Goal: Information Seeking & Learning: Learn about a topic

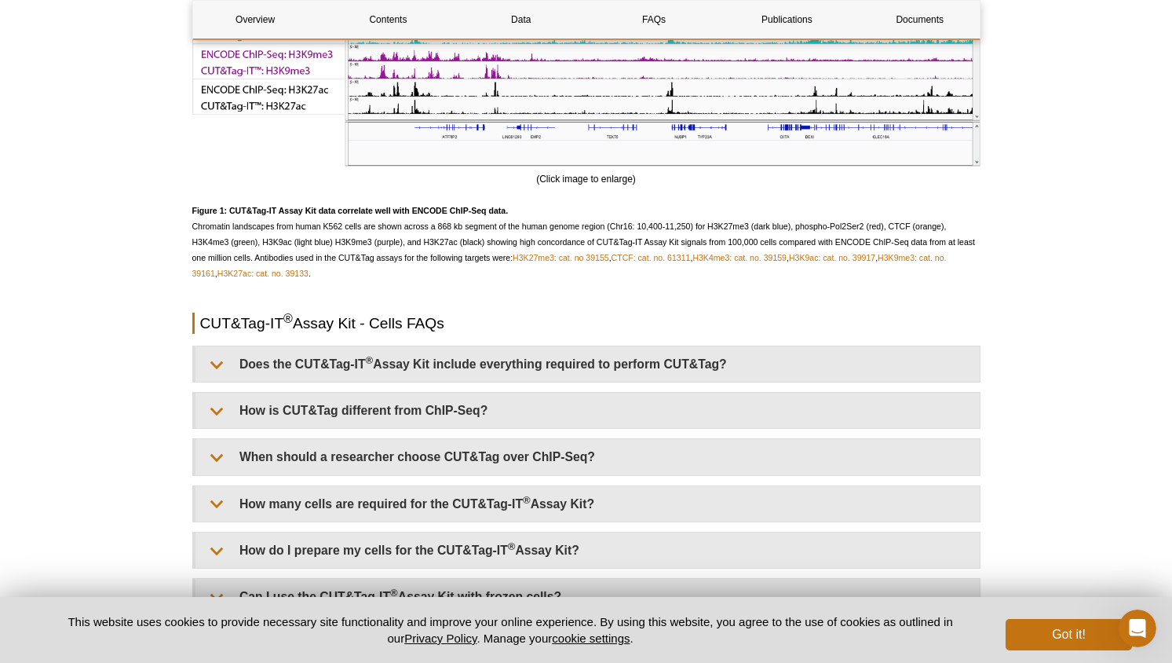
scroll to position [3385, 0]
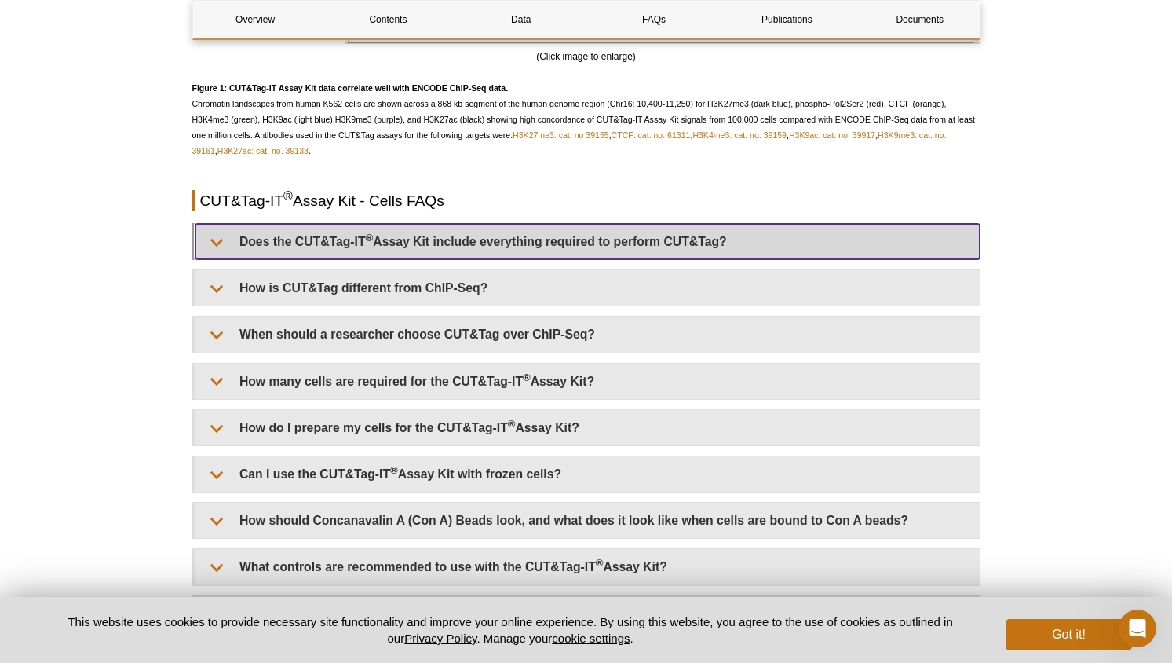
click at [488, 246] on summary "Does the CUT&Tag-IT ® Assay Kit include everything required to perform CUT&Tag?" at bounding box center [587, 241] width 784 height 35
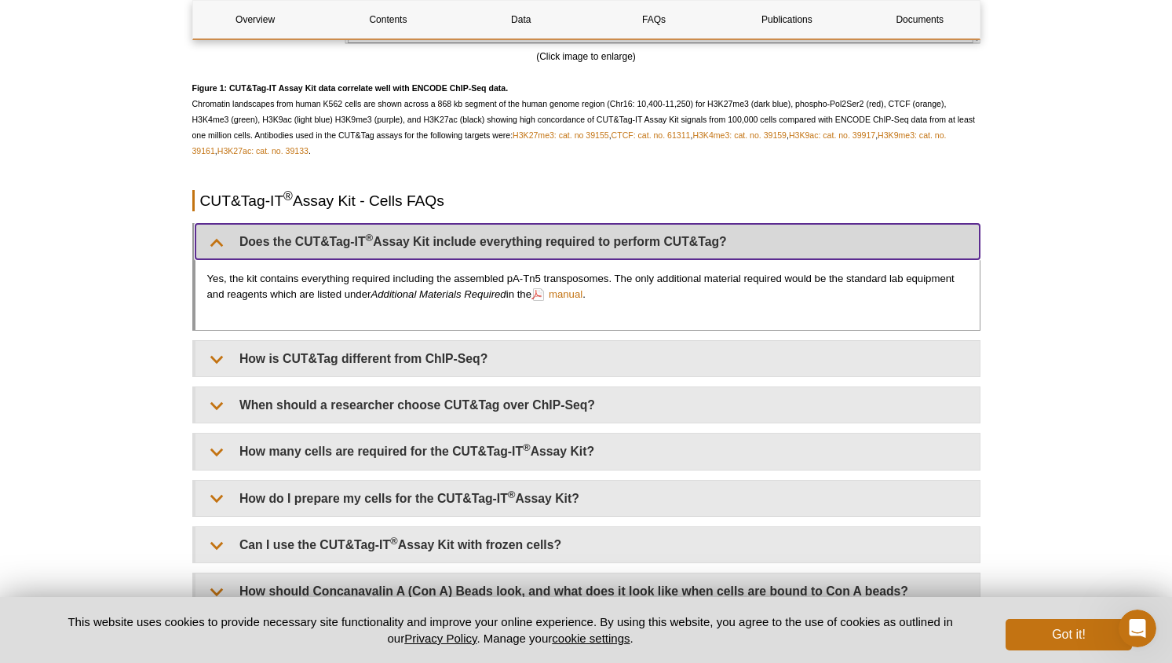
click at [488, 246] on summary "Does the CUT&Tag-IT ® Assay Kit include everything required to perform CUT&Tag?" at bounding box center [587, 241] width 784 height 35
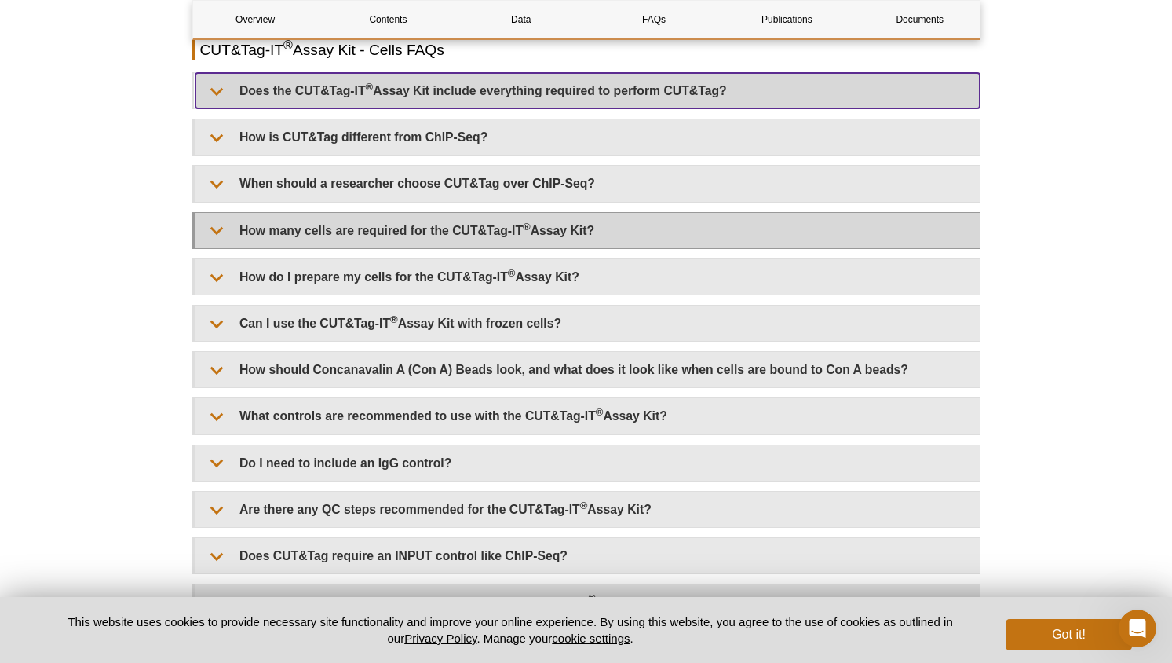
scroll to position [3540, 0]
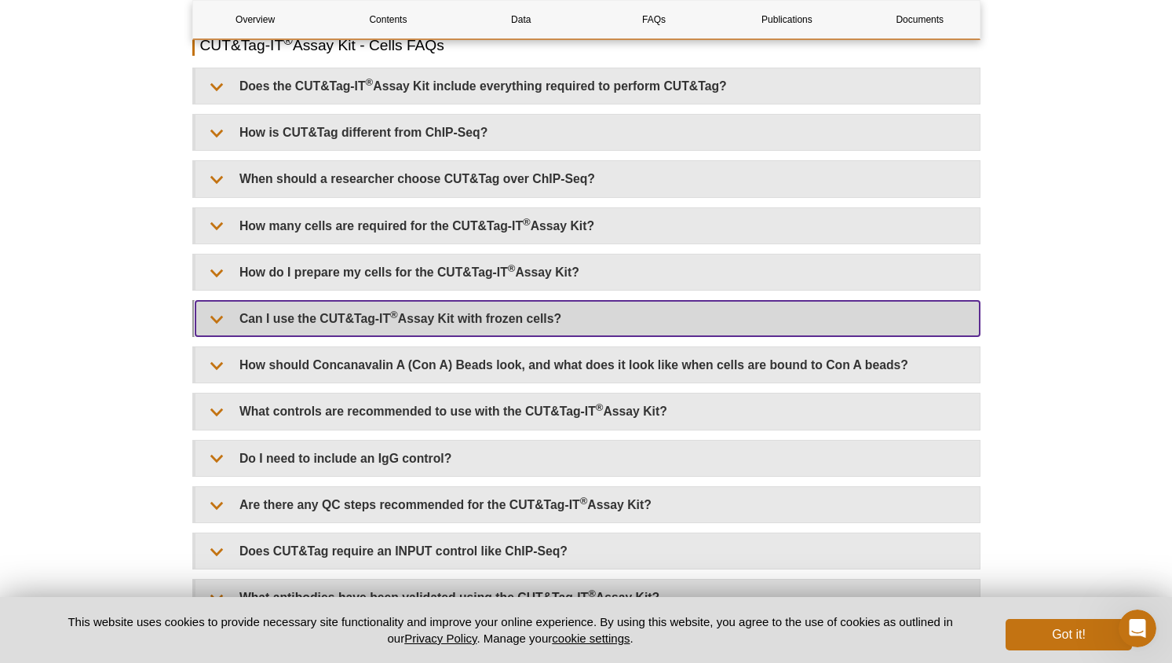
click at [470, 307] on summary "Can I use the CUT&Tag-IT ® Assay Kit with frozen cells?" at bounding box center [587, 318] width 784 height 35
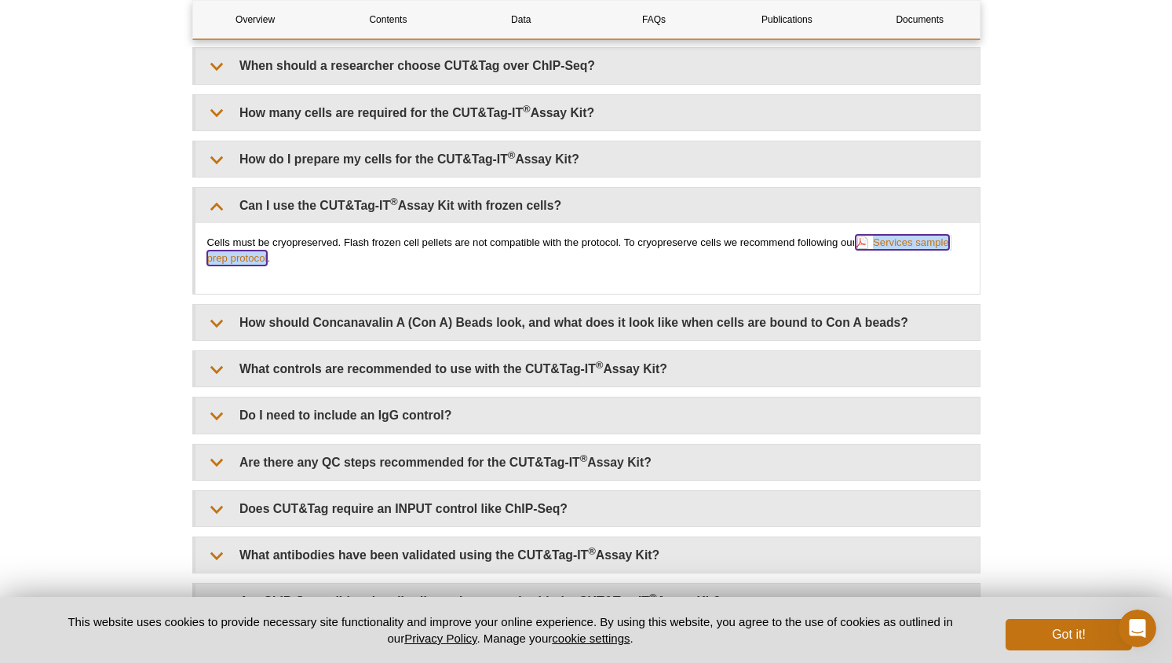
scroll to position [3655, 0]
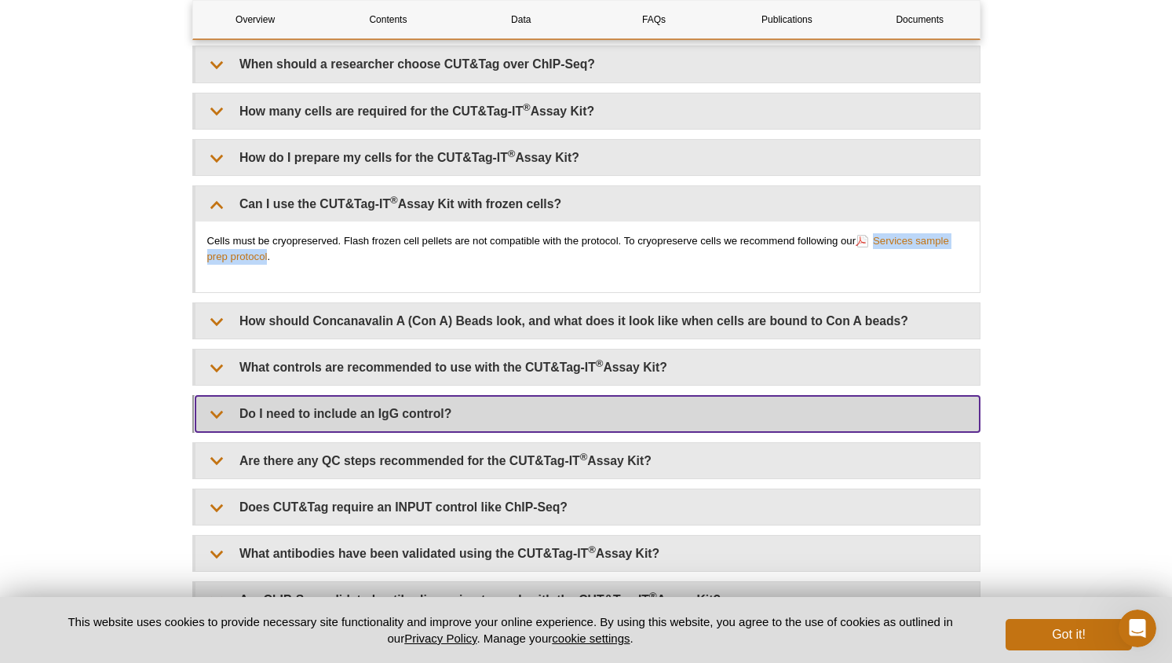
click at [699, 413] on summary "Do I need to include an IgG control?" at bounding box center [587, 413] width 784 height 35
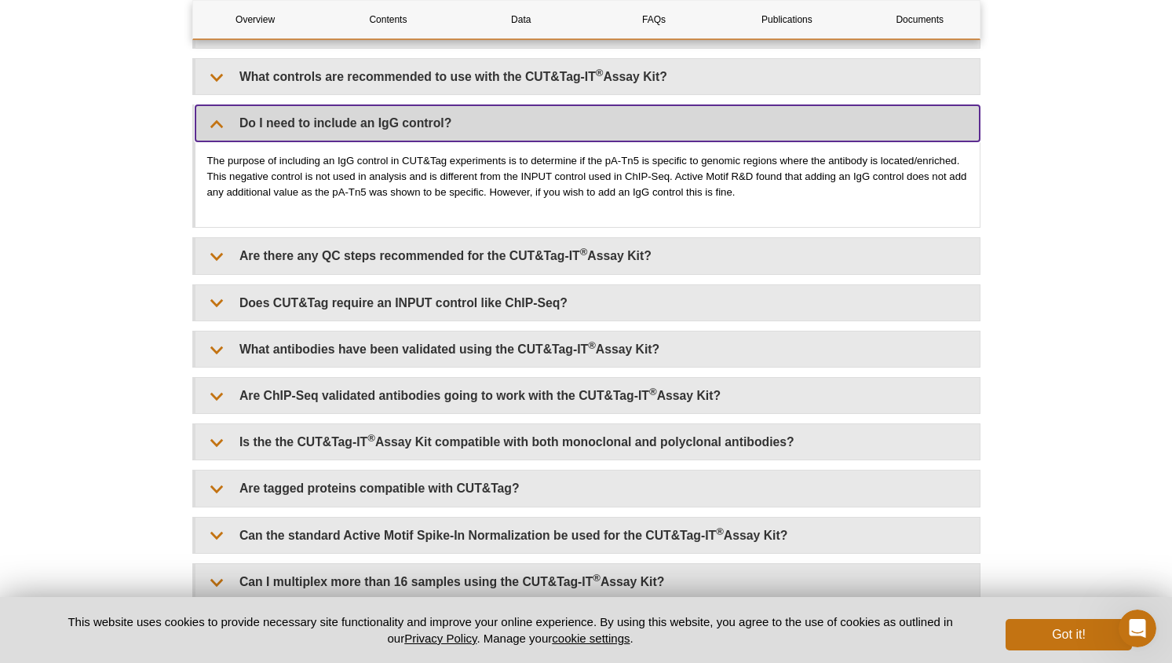
scroll to position [3949, 0]
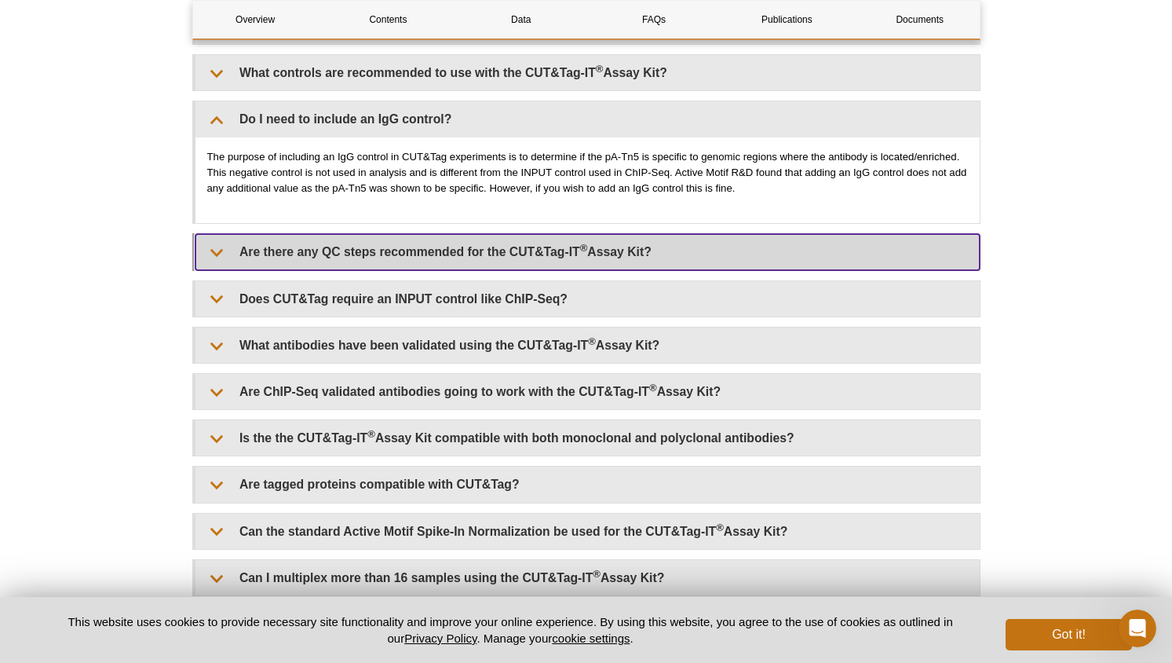
click at [579, 249] on summary "Are there any QC steps recommended for the CUT&Tag-IT ® Assay Kit?" at bounding box center [587, 251] width 784 height 35
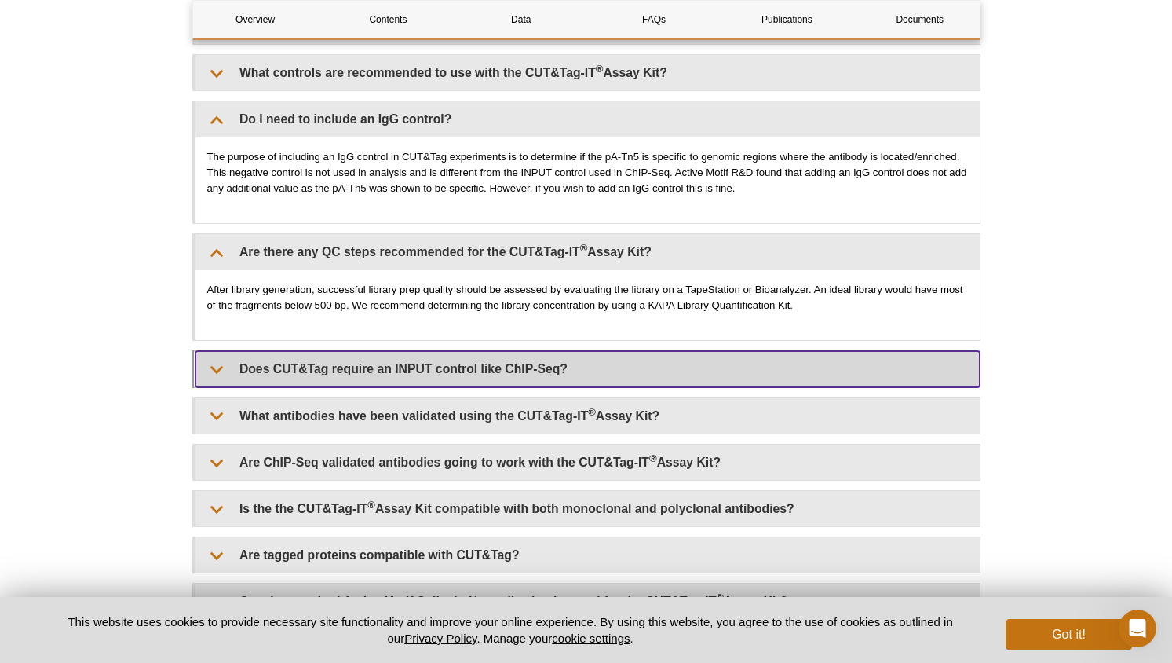
click at [589, 360] on summary "Does CUT&Tag require an INPUT control like ChIP-Seq?" at bounding box center [587, 368] width 784 height 35
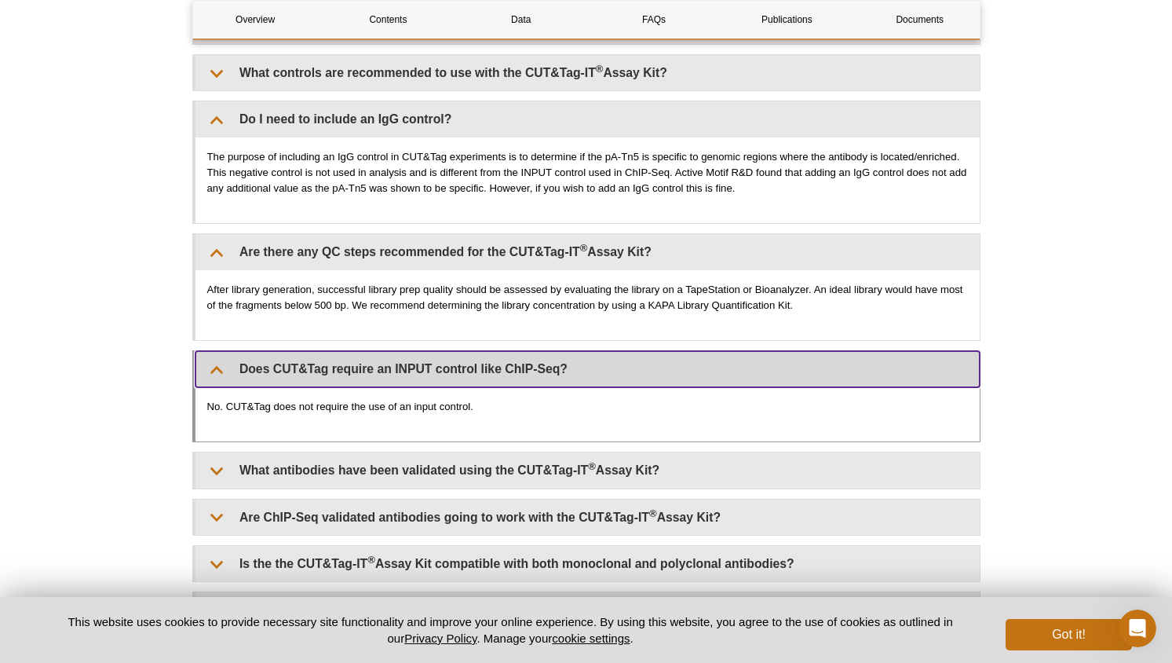
click at [589, 360] on summary "Does CUT&Tag require an INPUT control like ChIP-Seq?" at bounding box center [587, 368] width 784 height 35
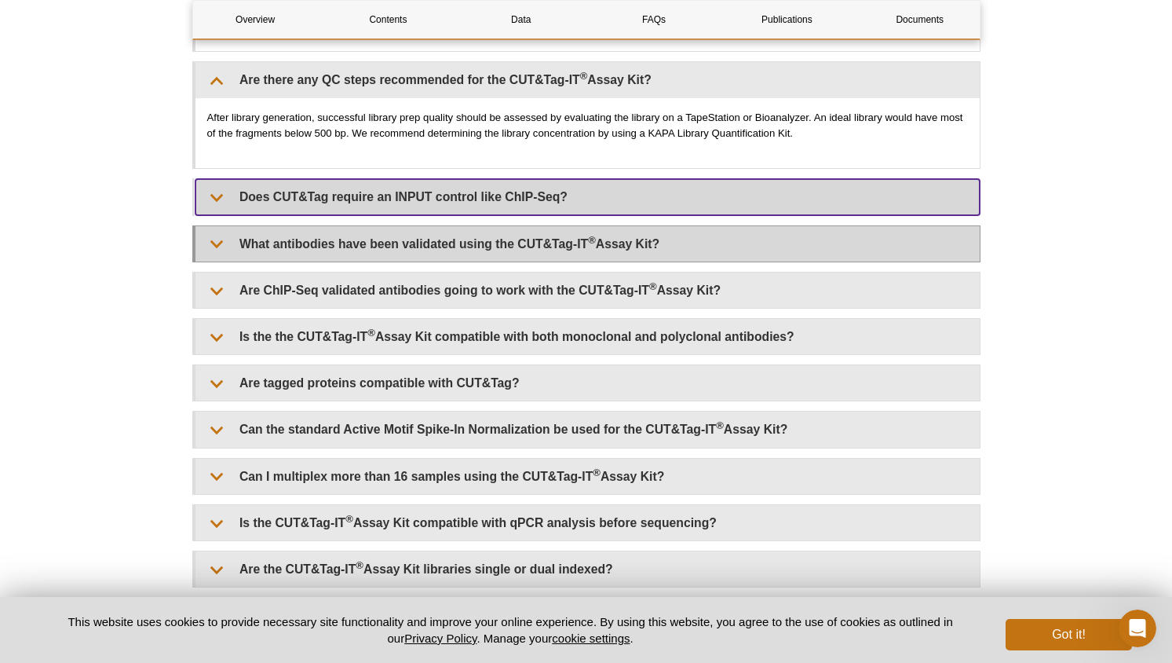
scroll to position [4123, 0]
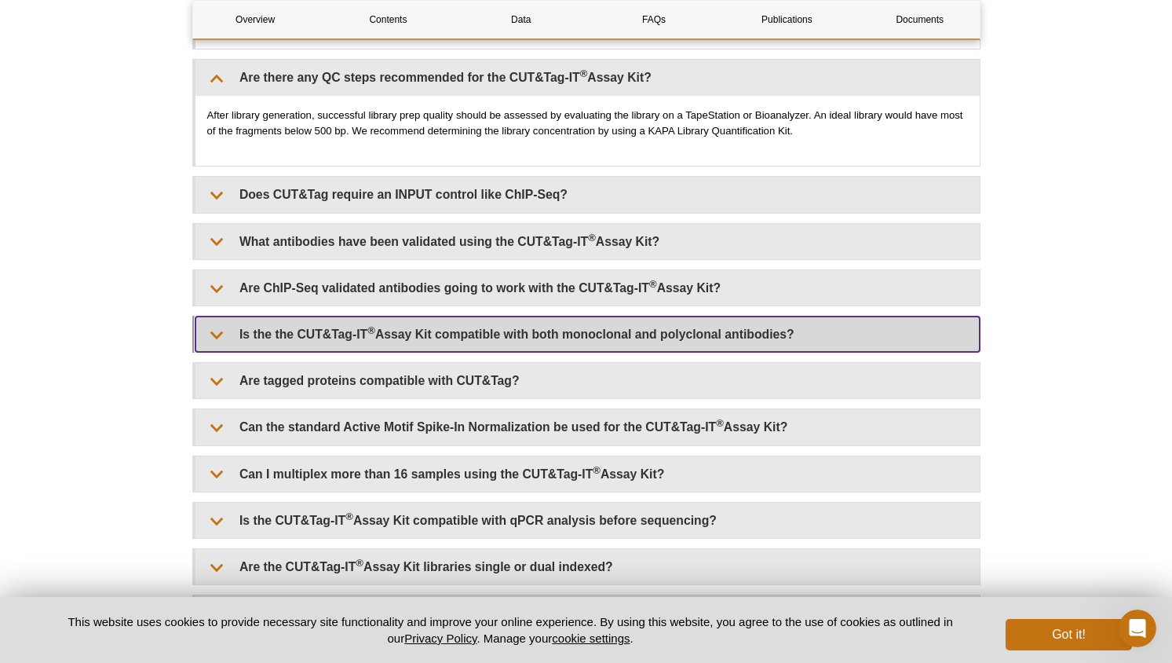
click at [557, 317] on summary "Is the the CUT&Tag-IT ® Assay Kit compatible with both monoclonal and polyclona…" at bounding box center [587, 333] width 784 height 35
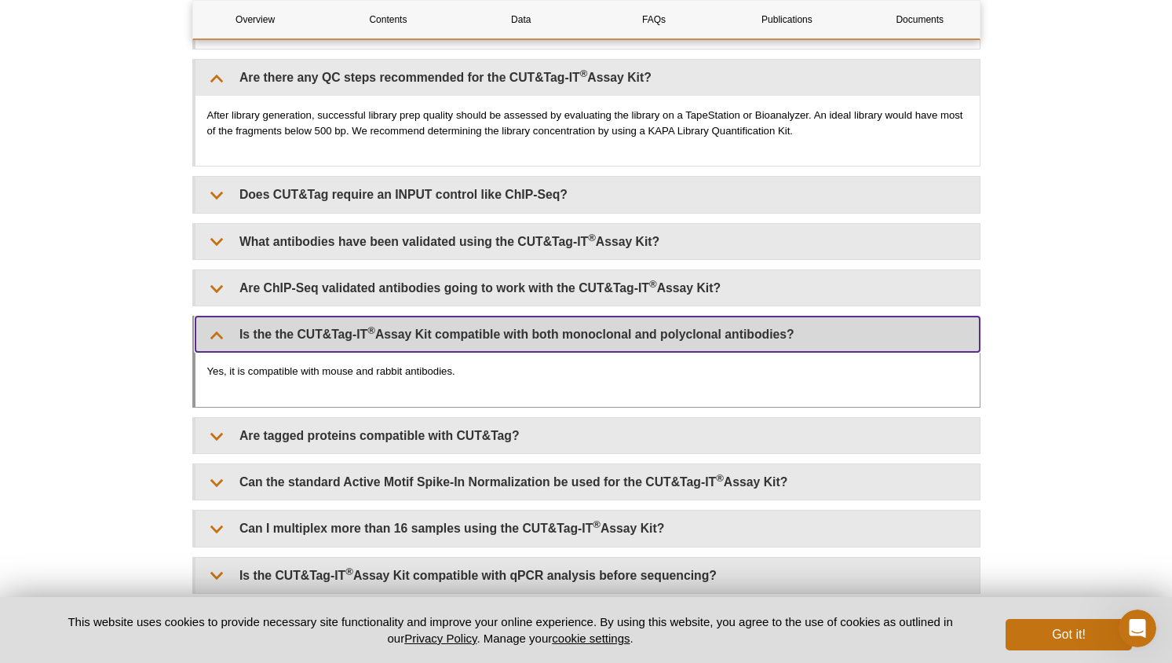
click at [557, 317] on summary "Is the the CUT&Tag-IT ® Assay Kit compatible with both monoclonal and polyclona…" at bounding box center [587, 333] width 784 height 35
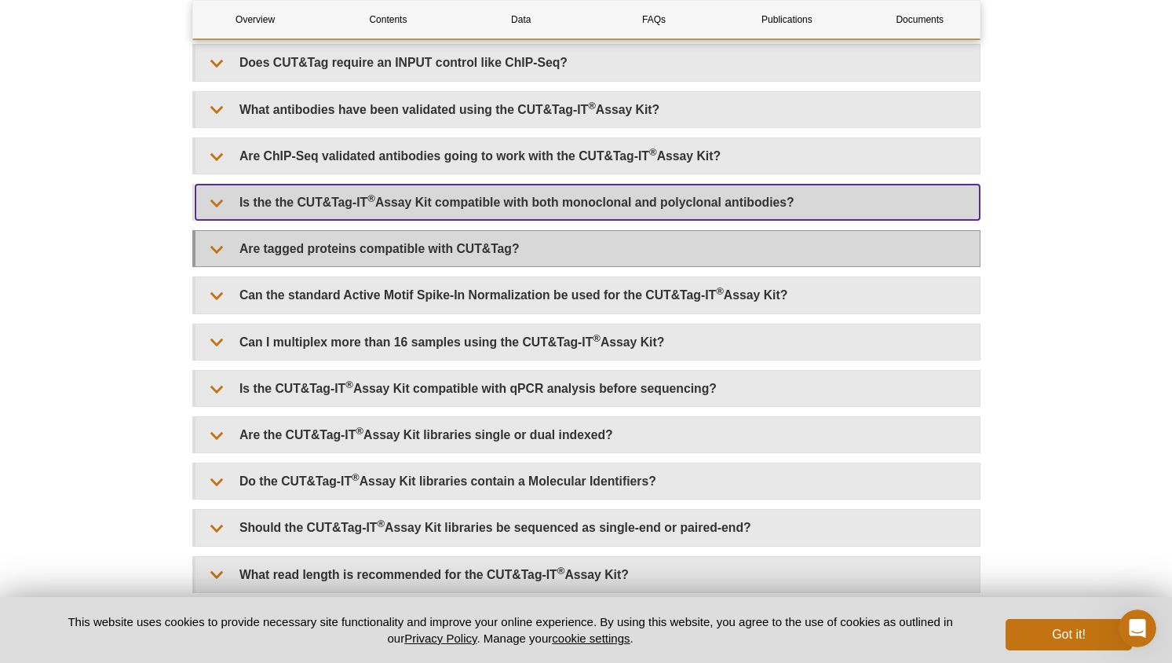
scroll to position [4258, 0]
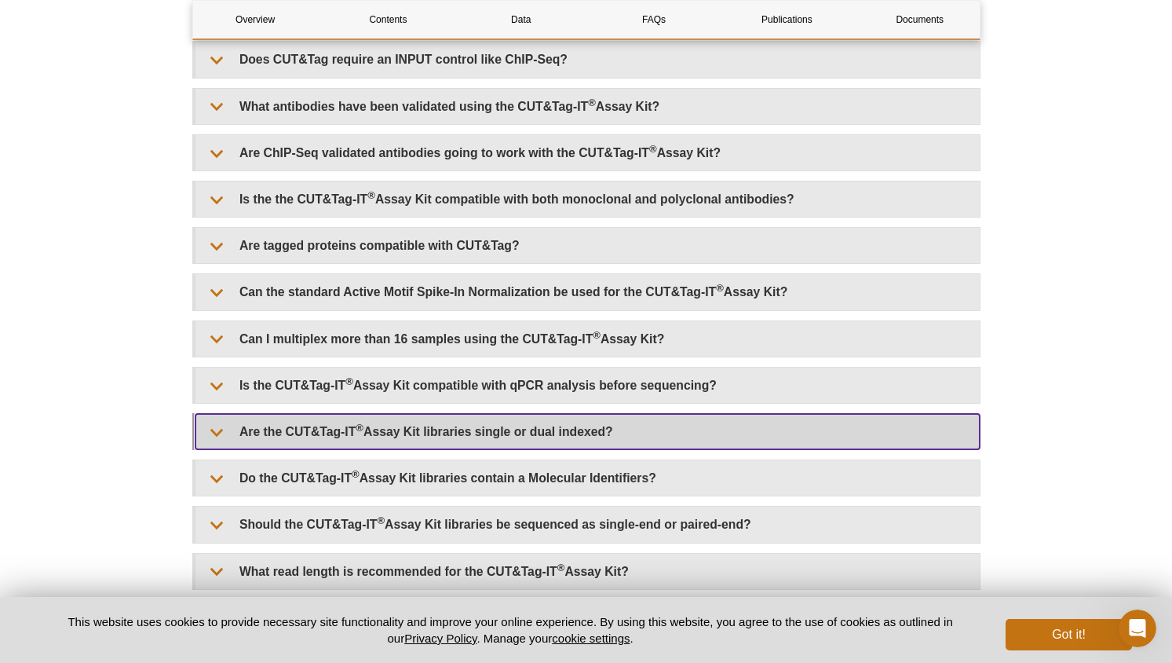
click at [535, 414] on summary "Are the CUT&Tag-IT ® Assay Kit libraries single or dual indexed?" at bounding box center [587, 431] width 784 height 35
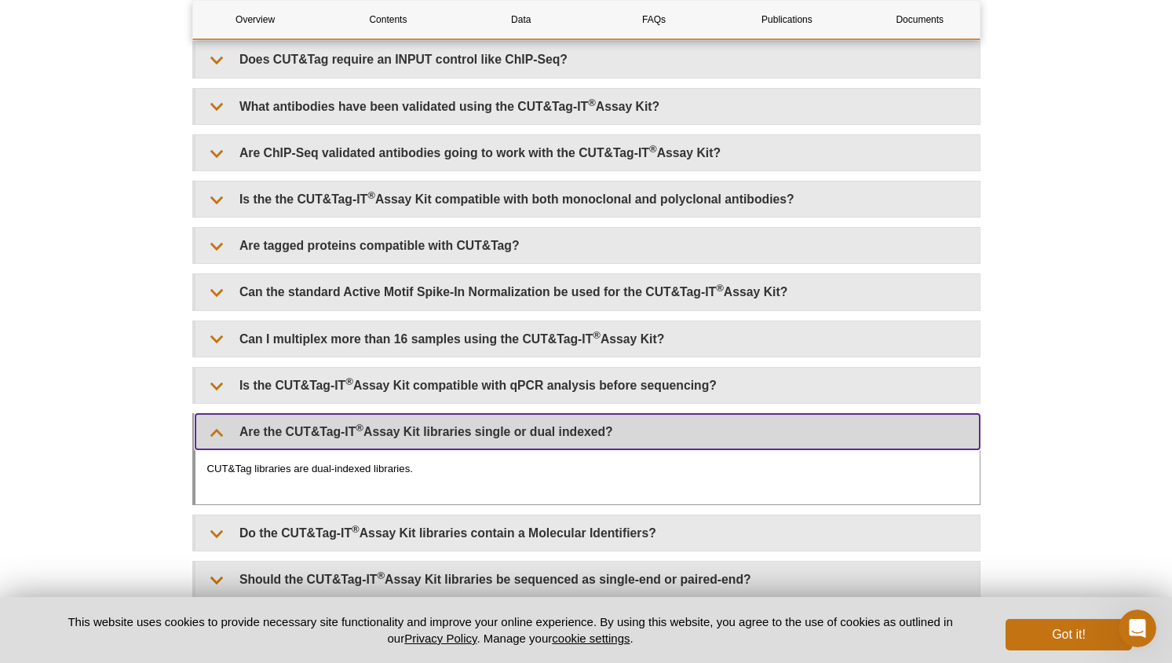
click at [535, 414] on summary "Are the CUT&Tag-IT ® Assay Kit libraries single or dual indexed?" at bounding box center [587, 431] width 784 height 35
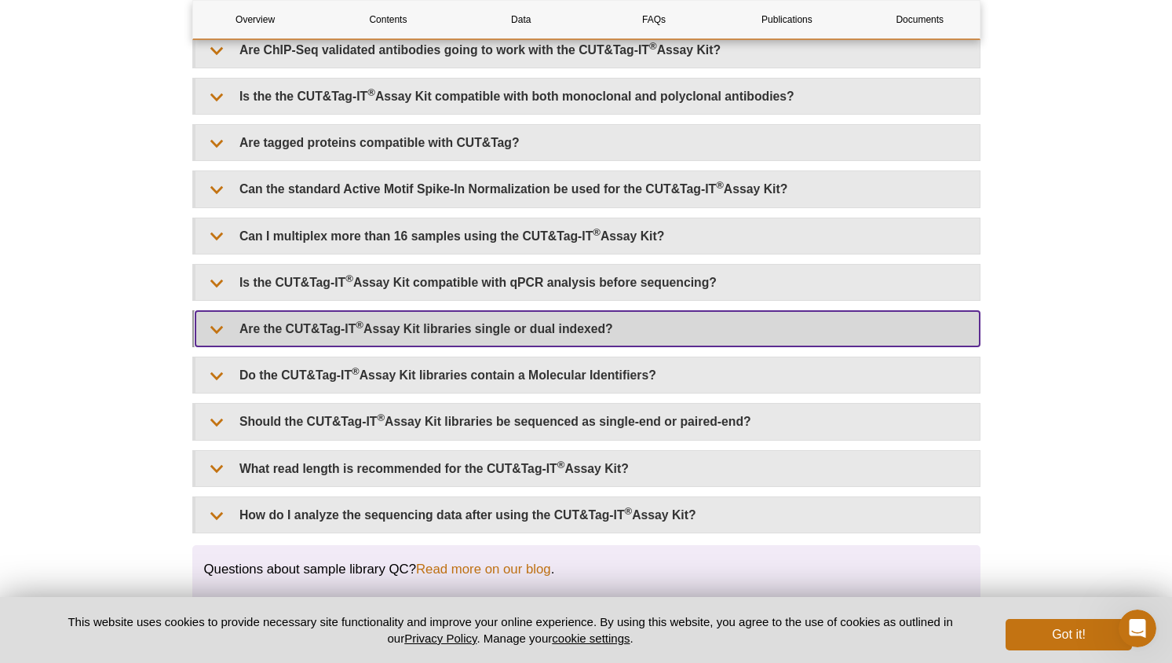
scroll to position [4371, 0]
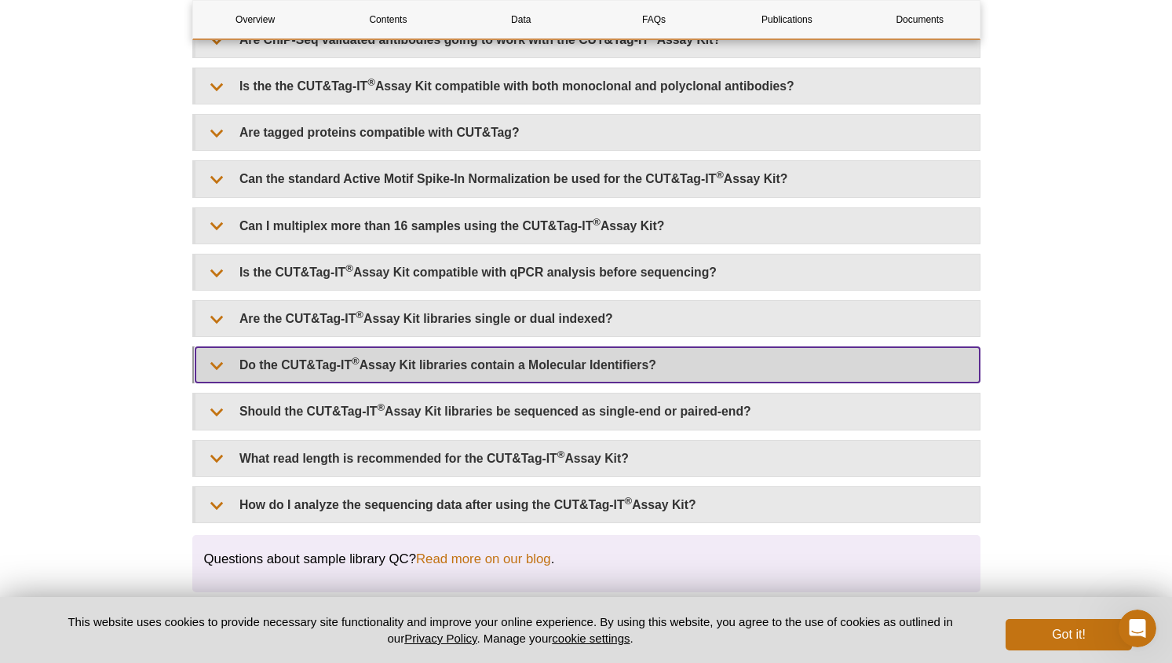
click at [519, 352] on summary "Do the CUT&Tag-IT ® Assay Kit libraries contain a Molecular Identifiers?" at bounding box center [587, 364] width 784 height 35
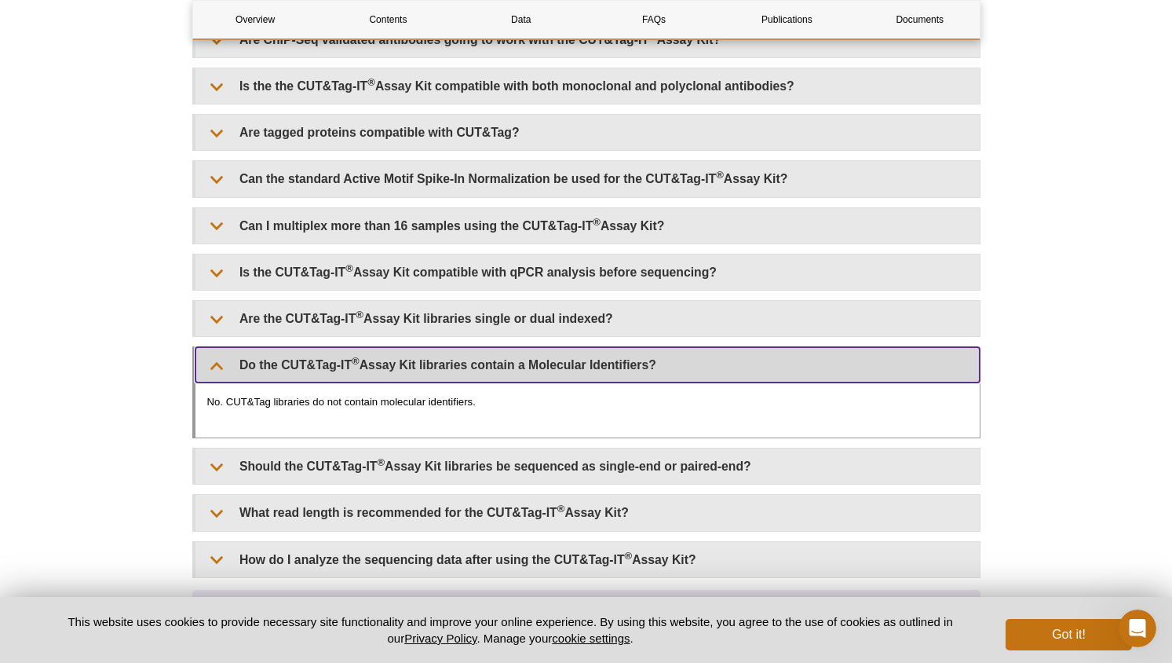
click at [519, 352] on summary "Do the CUT&Tag-IT ® Assay Kit libraries contain a Molecular Identifiers?" at bounding box center [587, 364] width 784 height 35
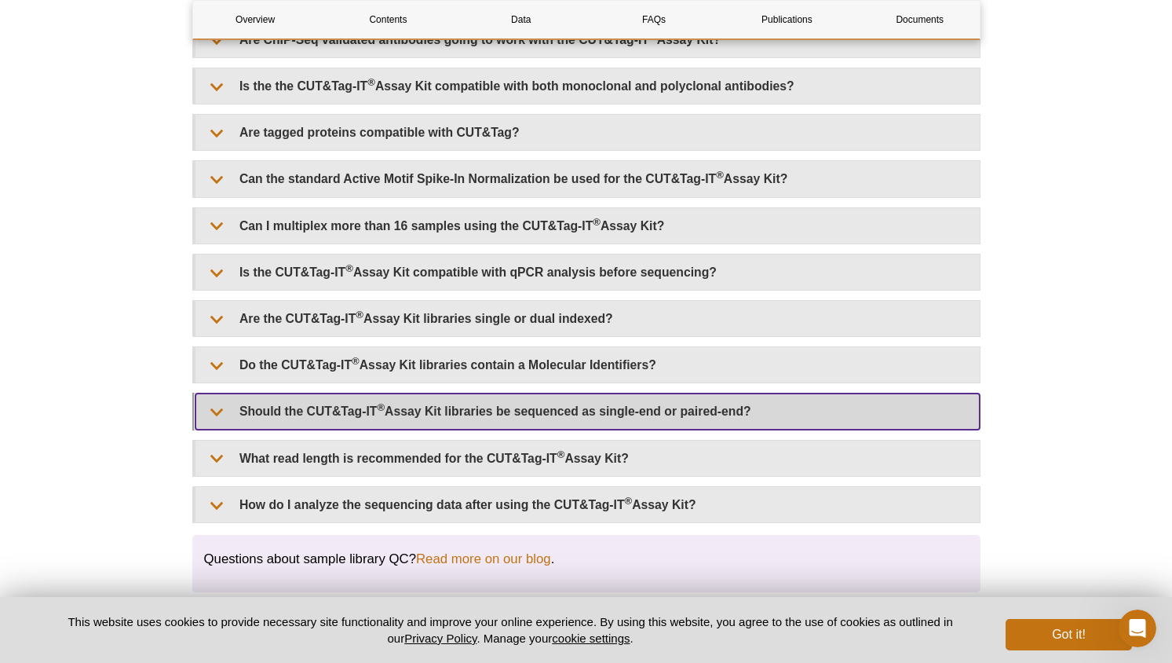
click at [519, 402] on summary "Should the CUT&Tag-IT ® Assay Kit libraries be sequenced as single-end or paire…" at bounding box center [587, 410] width 784 height 35
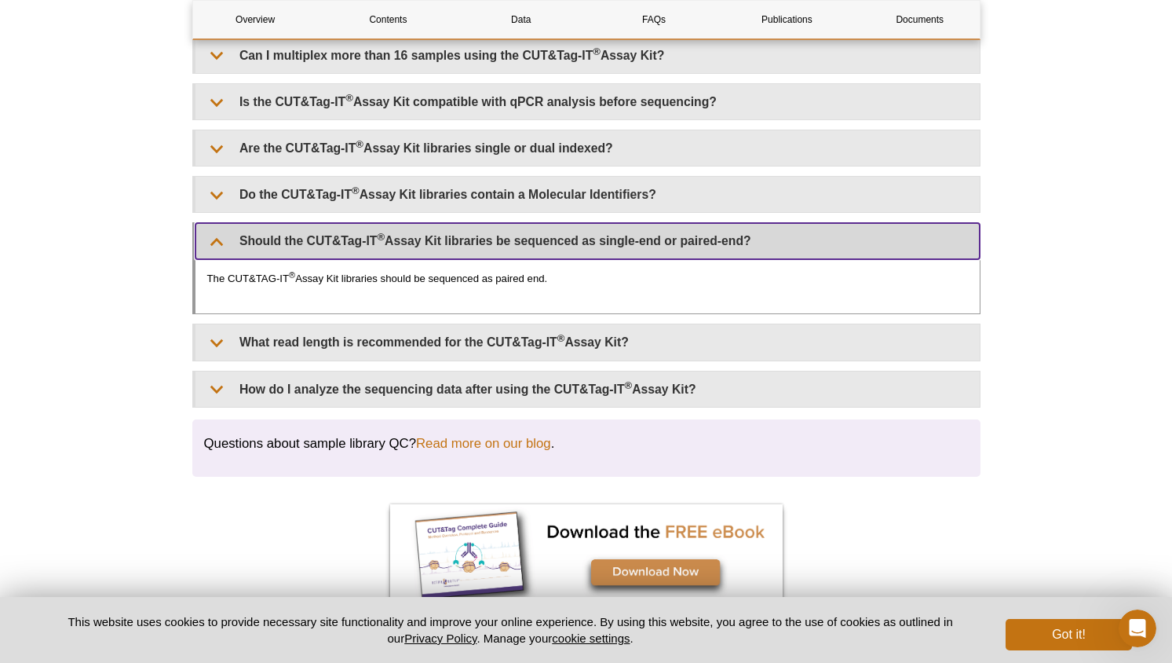
scroll to position [4543, 0]
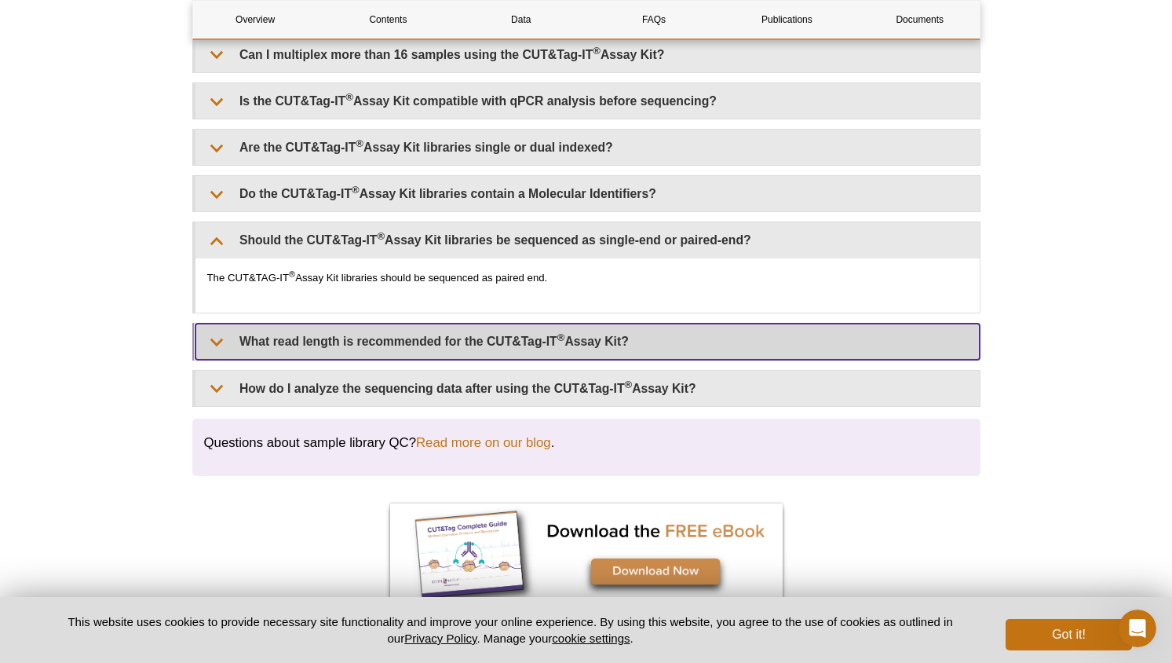
click at [494, 323] on summary "What read length is recommended for the CUT&Tag-IT ® Assay Kit?" at bounding box center [587, 340] width 784 height 35
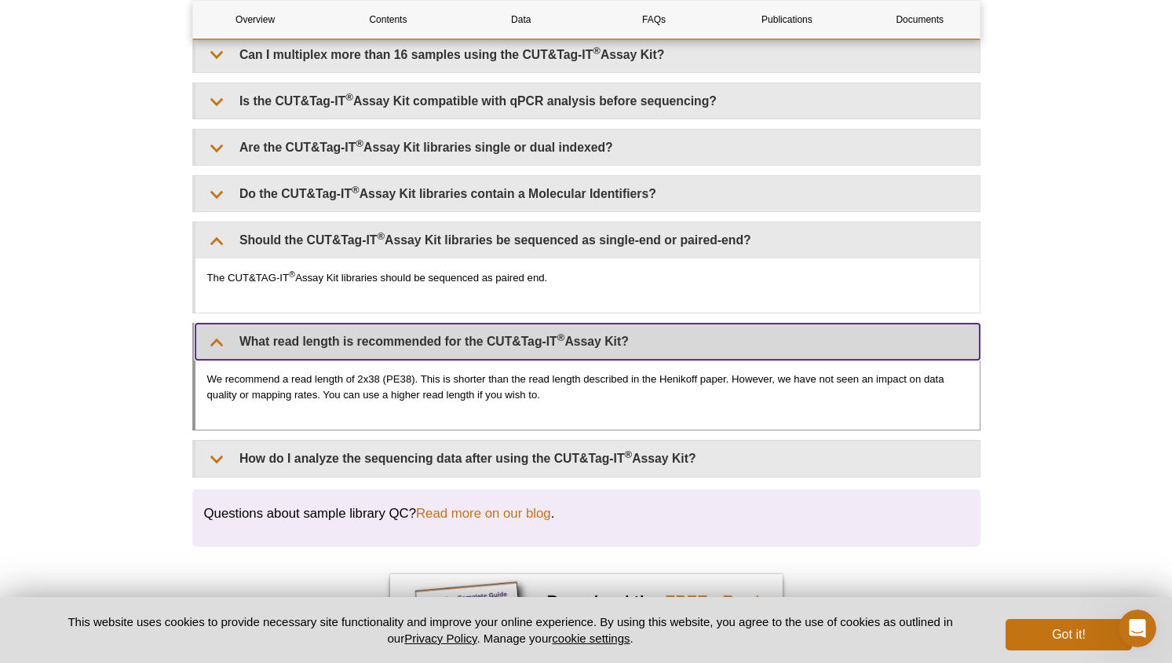
click at [494, 323] on summary "What read length is recommended for the CUT&Tag-IT ® Assay Kit?" at bounding box center [587, 340] width 784 height 35
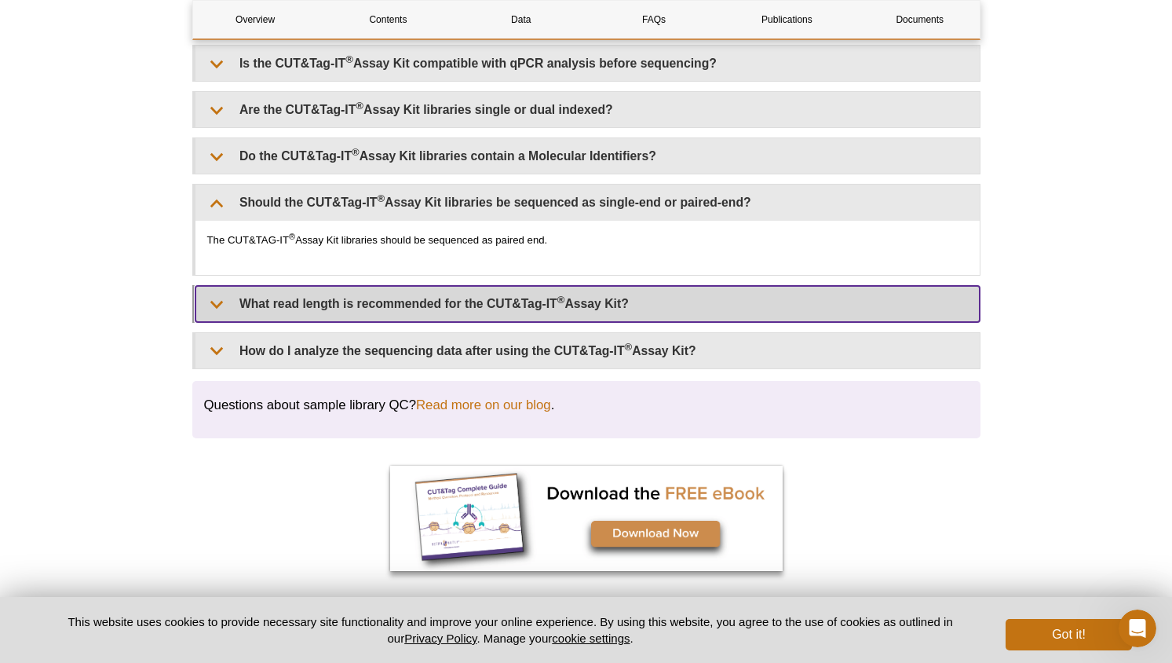
scroll to position [4593, 0]
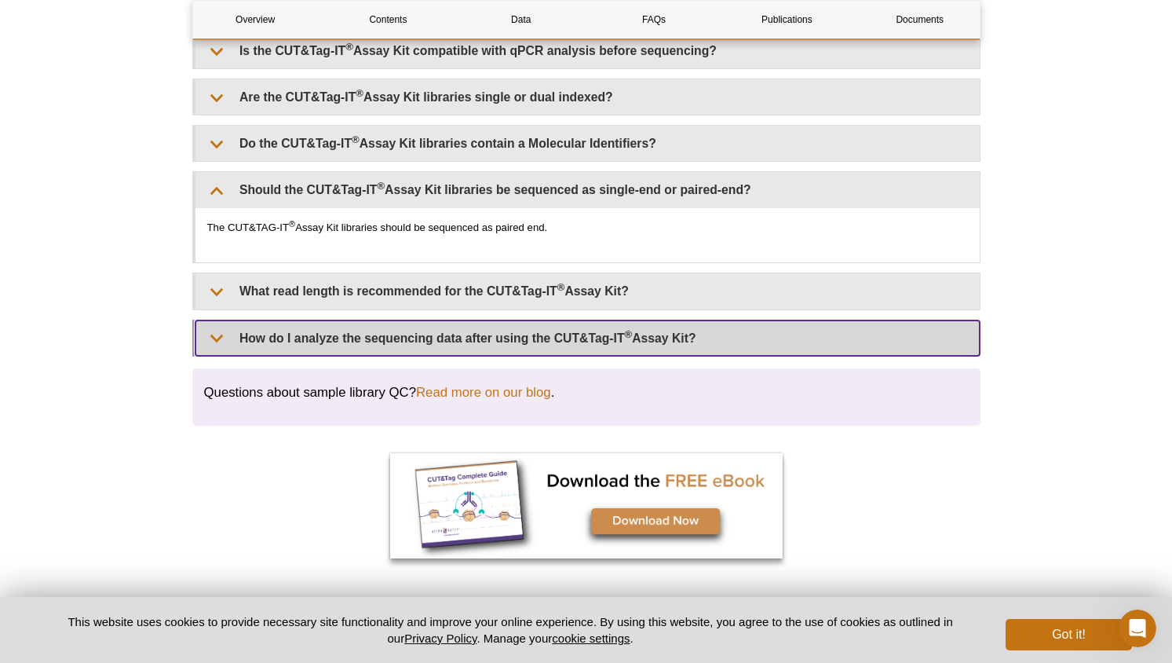
click at [488, 329] on summary "How do I analyze the sequencing data after using the CUT&Tag-IT ® Assay Kit?" at bounding box center [587, 337] width 784 height 35
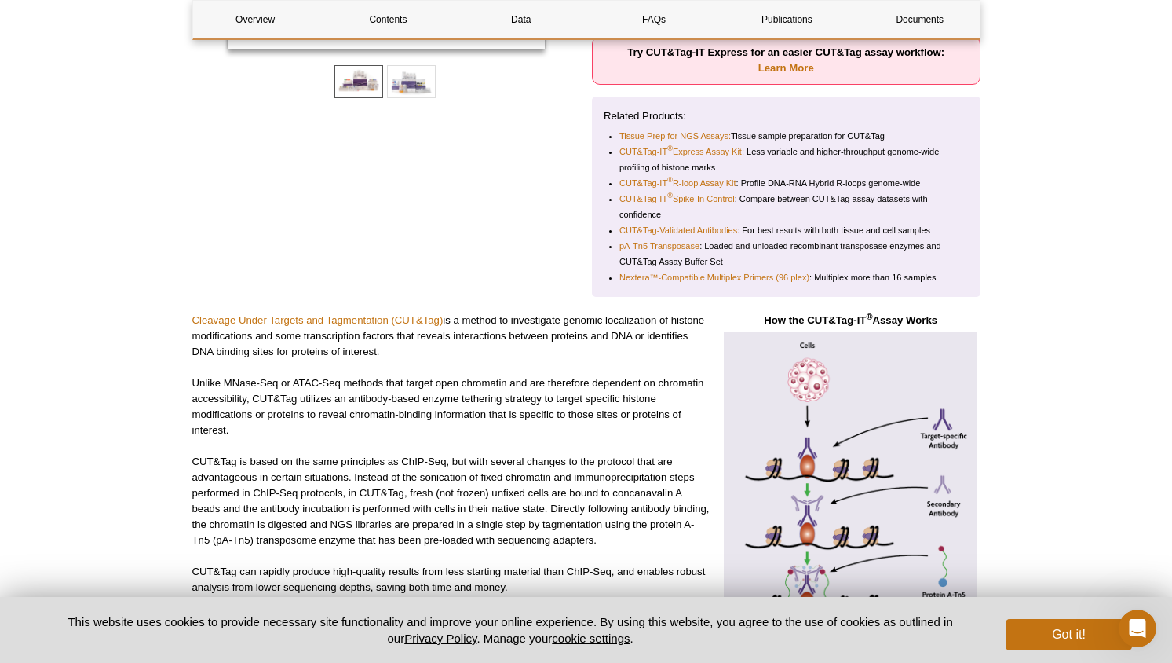
scroll to position [0, 0]
